Goal: Transaction & Acquisition: Subscribe to service/newsletter

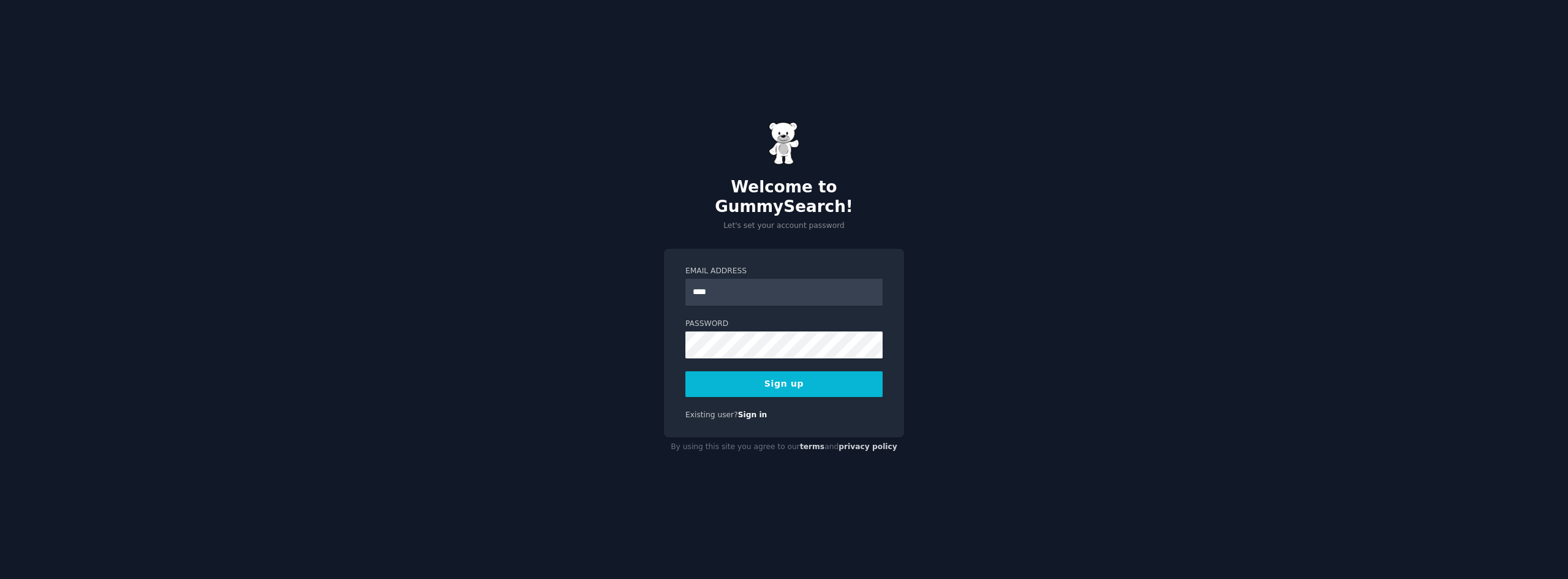
type input "**********"
click at [839, 382] on button "Sign up" at bounding box center [784, 383] width 197 height 26
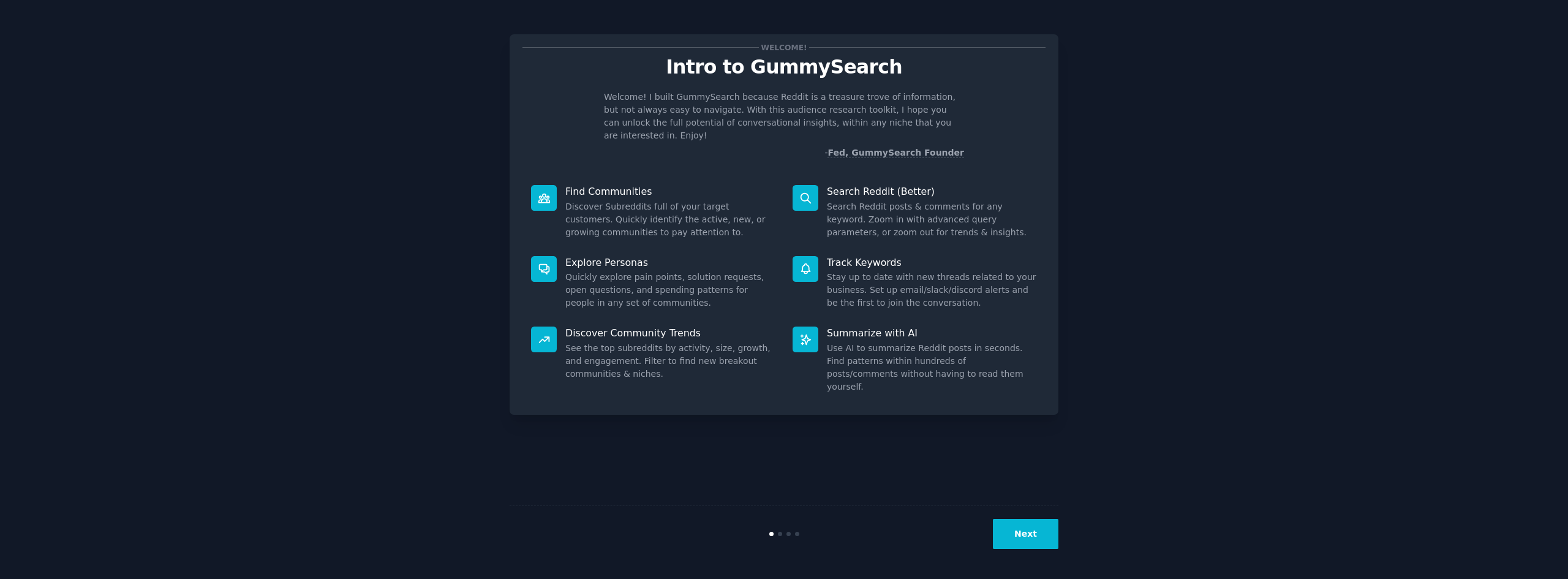
click at [1039, 536] on button "Next" at bounding box center [1025, 534] width 65 height 30
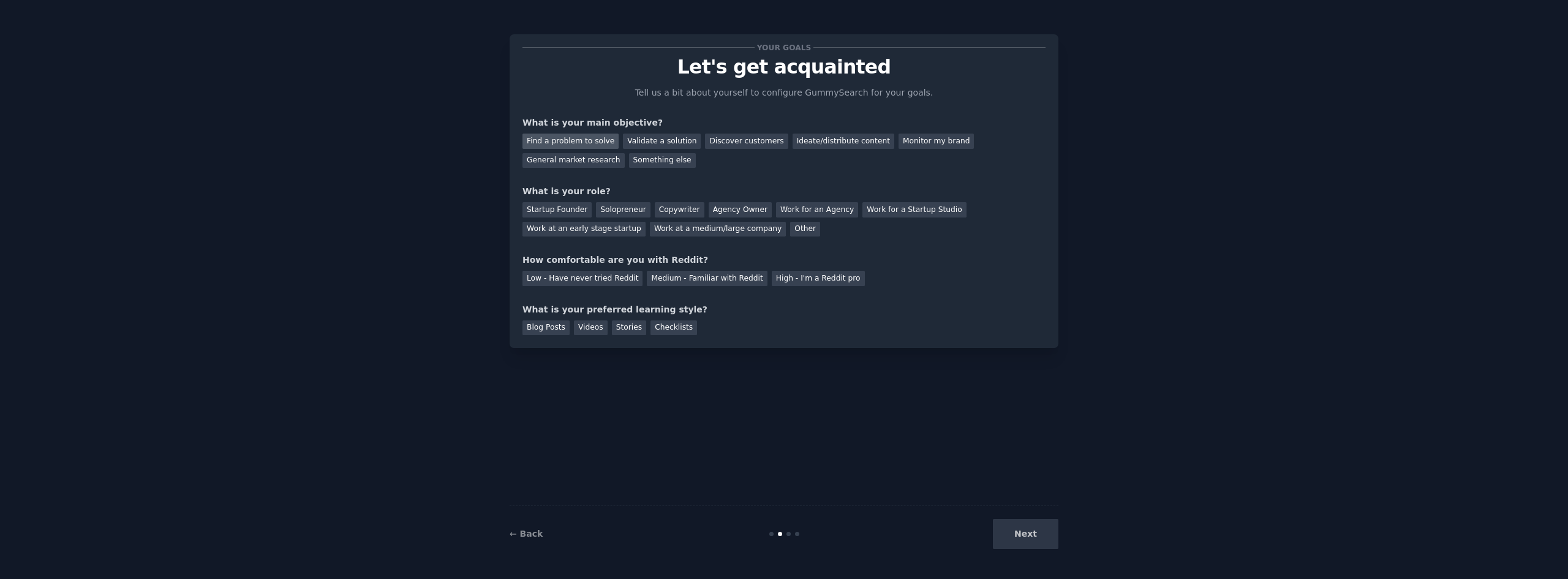
click at [592, 143] on div "Find a problem to solve" at bounding box center [570, 141] width 96 height 15
click at [657, 145] on div "Validate a solution" at bounding box center [662, 141] width 78 height 15
click at [586, 136] on div "Find a problem to solve" at bounding box center [570, 141] width 96 height 15
click at [602, 204] on div "Solopreneur" at bounding box center [623, 209] width 54 height 15
click at [599, 281] on div "Low - Have never tried Reddit" at bounding box center [582, 278] width 120 height 15
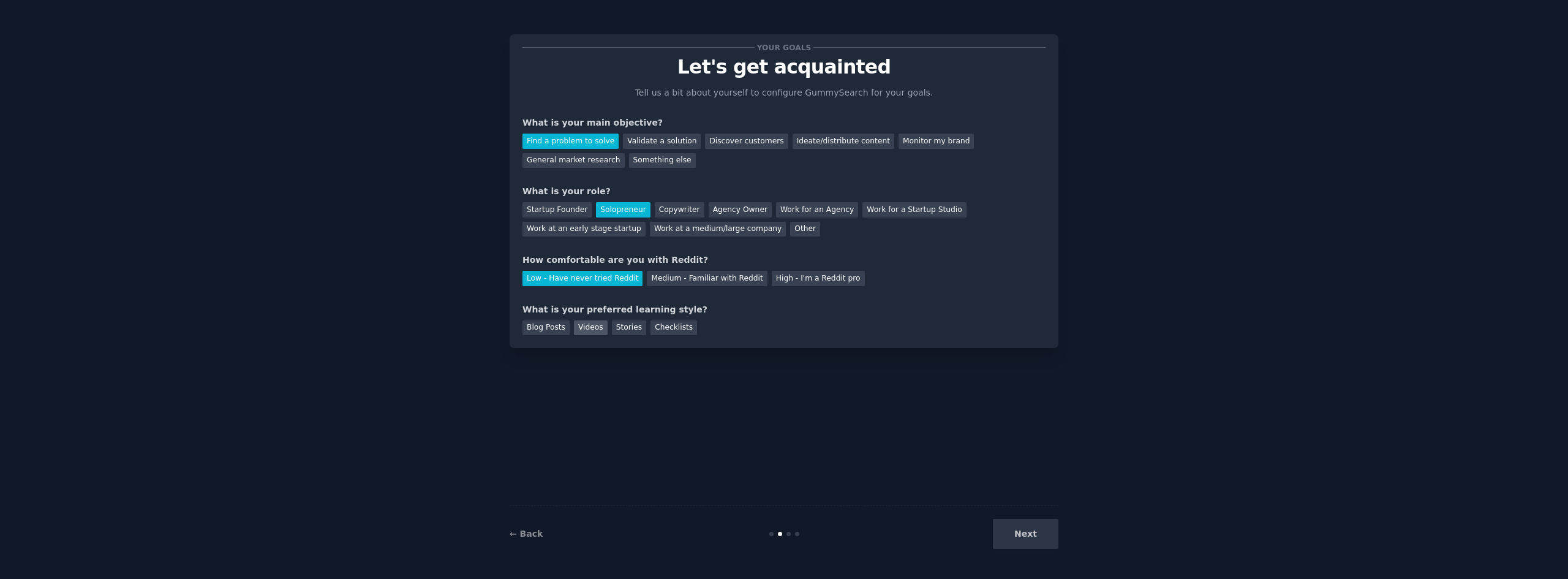
click at [584, 325] on div "Videos" at bounding box center [591, 328] width 34 height 15
click at [1032, 531] on button "Next" at bounding box center [1025, 534] width 65 height 30
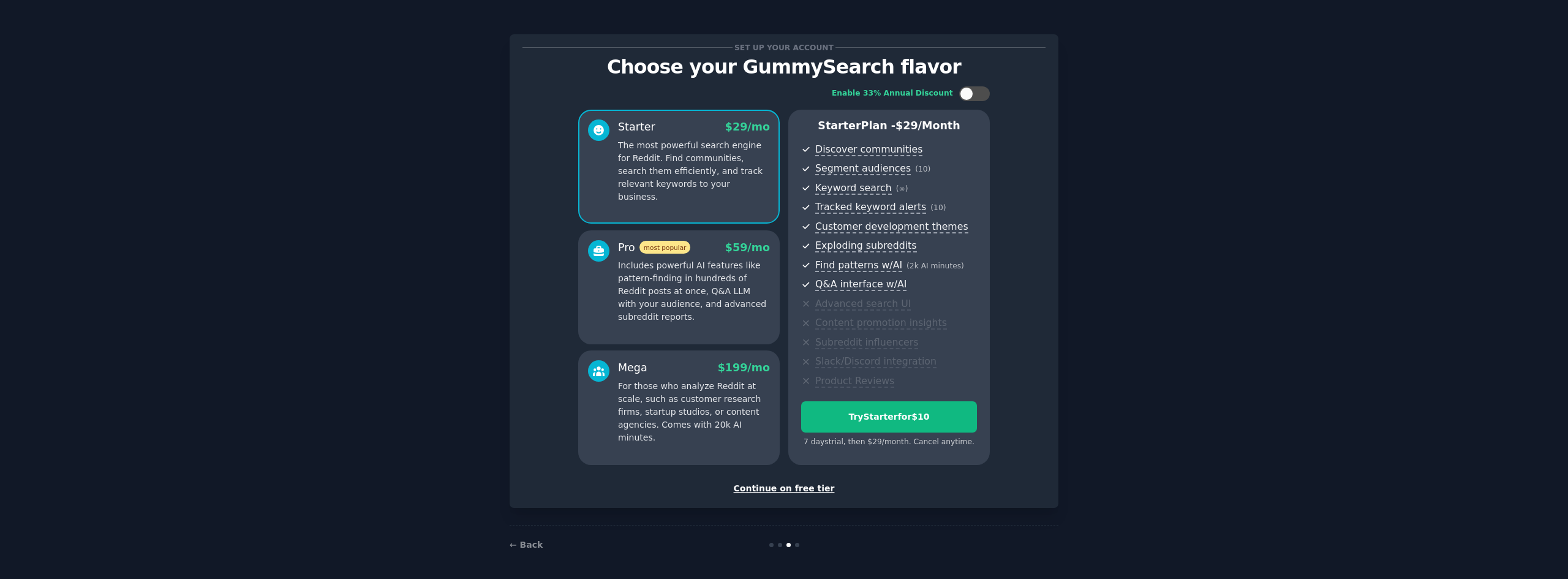
click at [780, 487] on div "Continue on free tier" at bounding box center [784, 488] width 523 height 13
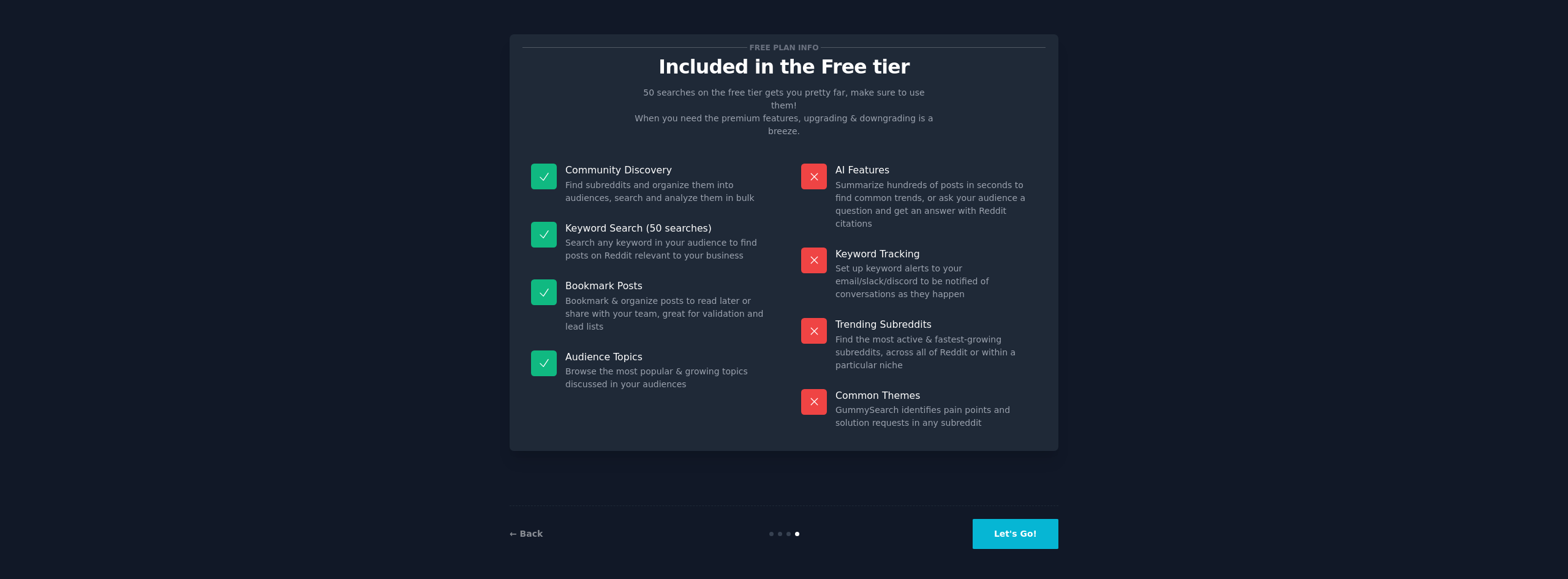
click at [1015, 531] on button "Let's Go!" at bounding box center [1015, 534] width 86 height 30
